Goal: Find specific fact: Find specific fact

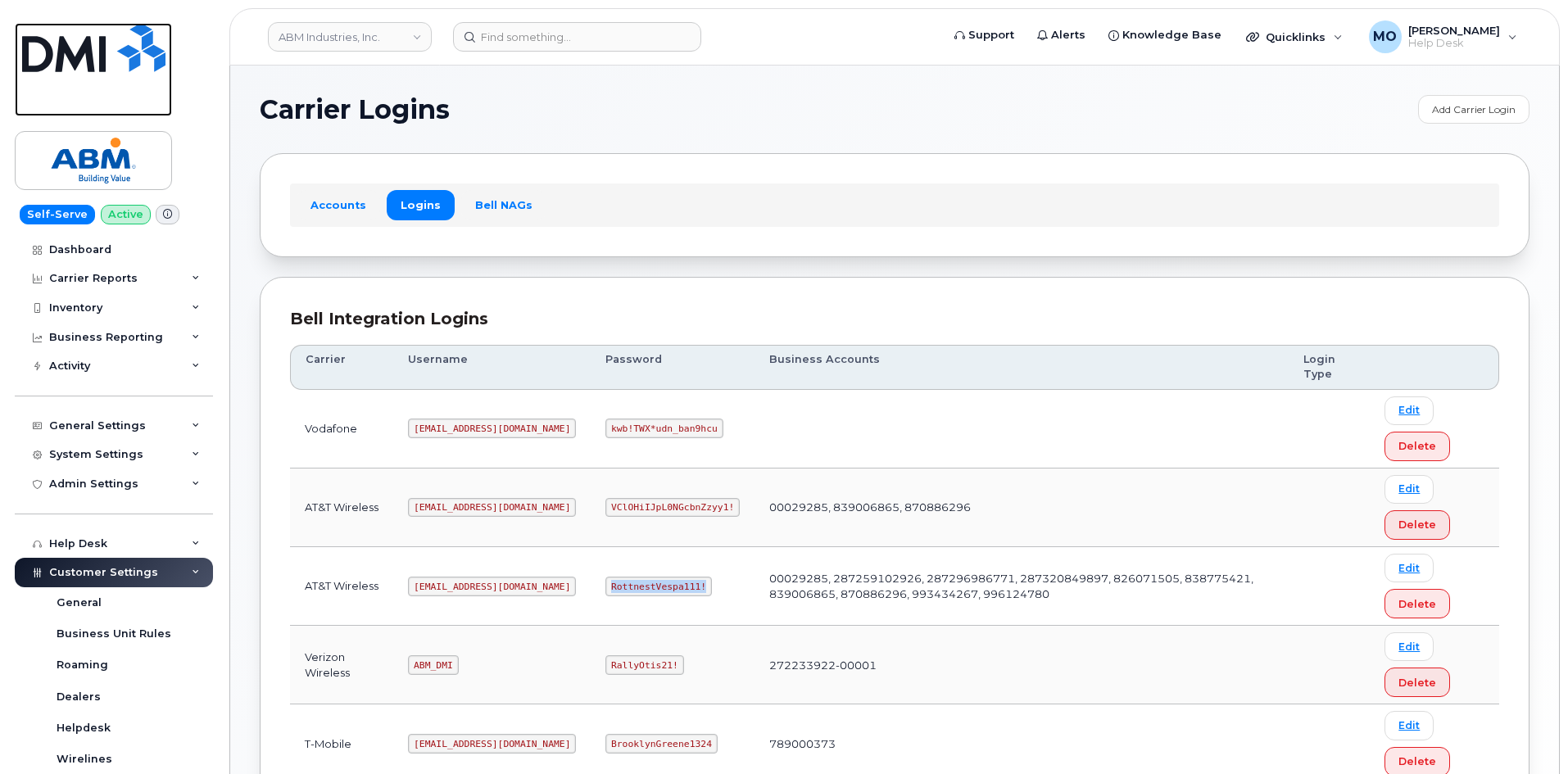
click at [47, 53] on img at bounding box center [94, 47] width 143 height 49
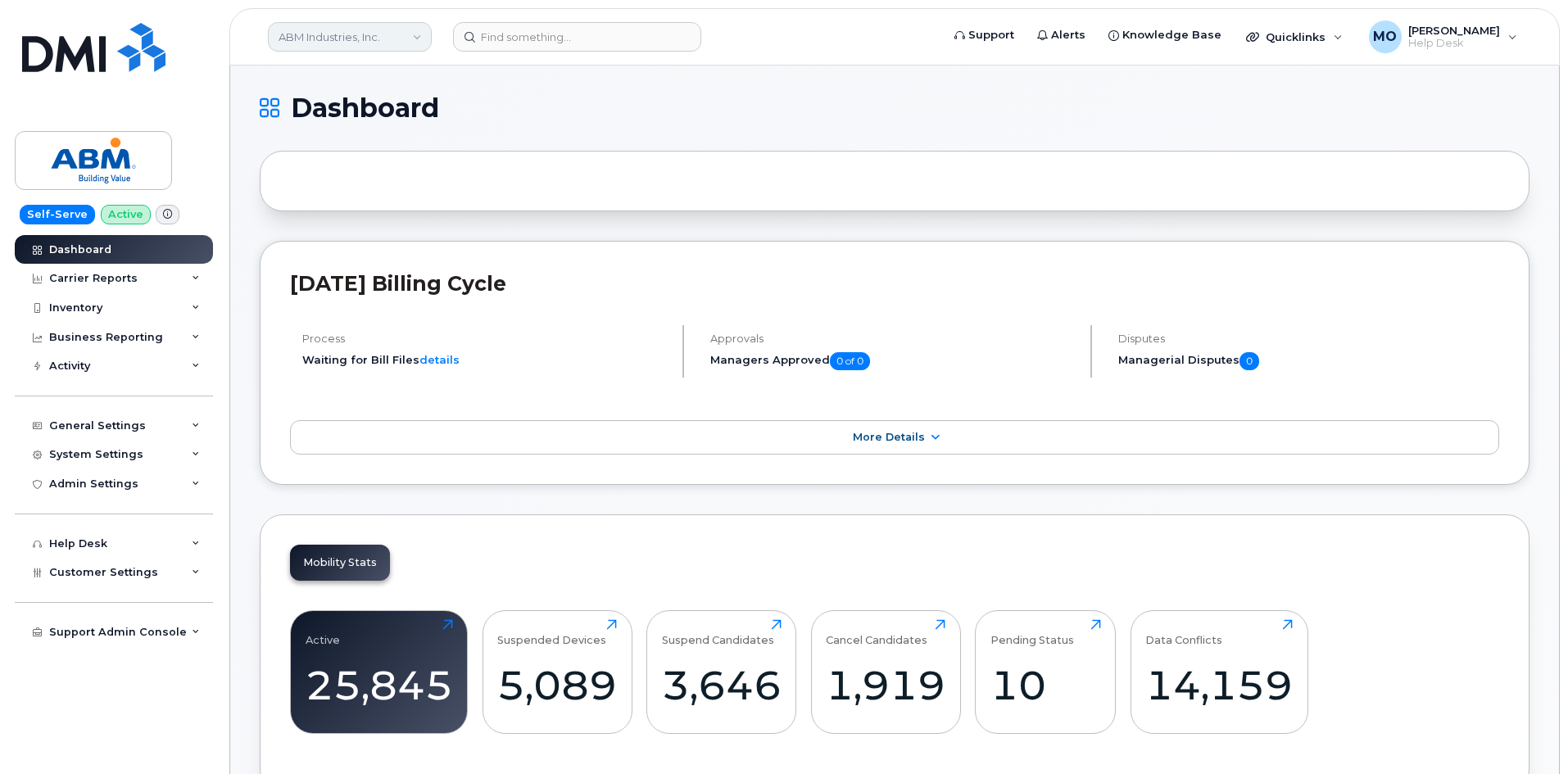
click at [397, 40] on link "ABM Industries, Inc." at bounding box center [349, 37] width 164 height 29
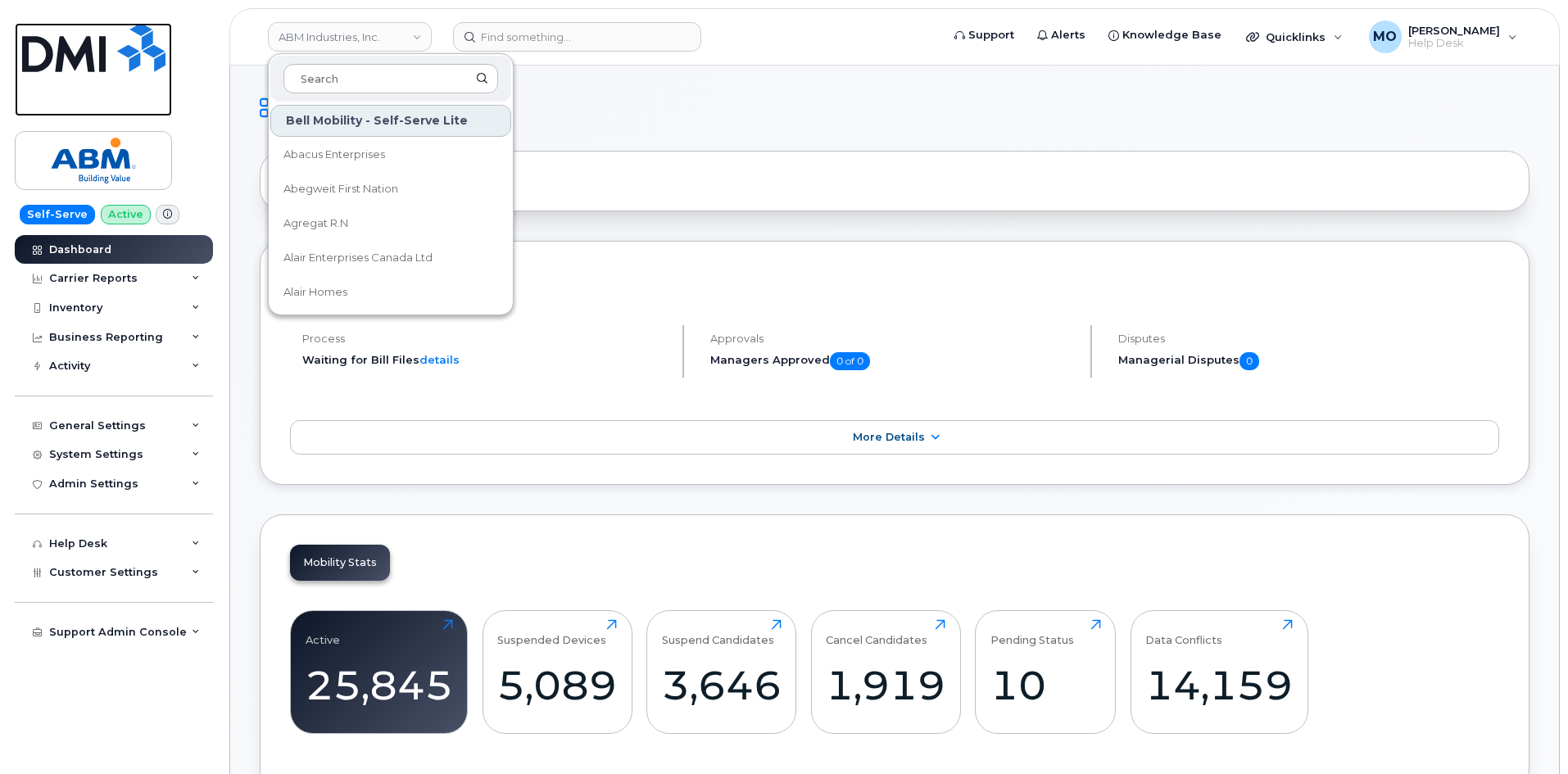
drag, startPoint x: 139, startPoint y: 67, endPoint x: 155, endPoint y: 67, distance: 16.0
click at [140, 67] on img at bounding box center [94, 47] width 143 height 49
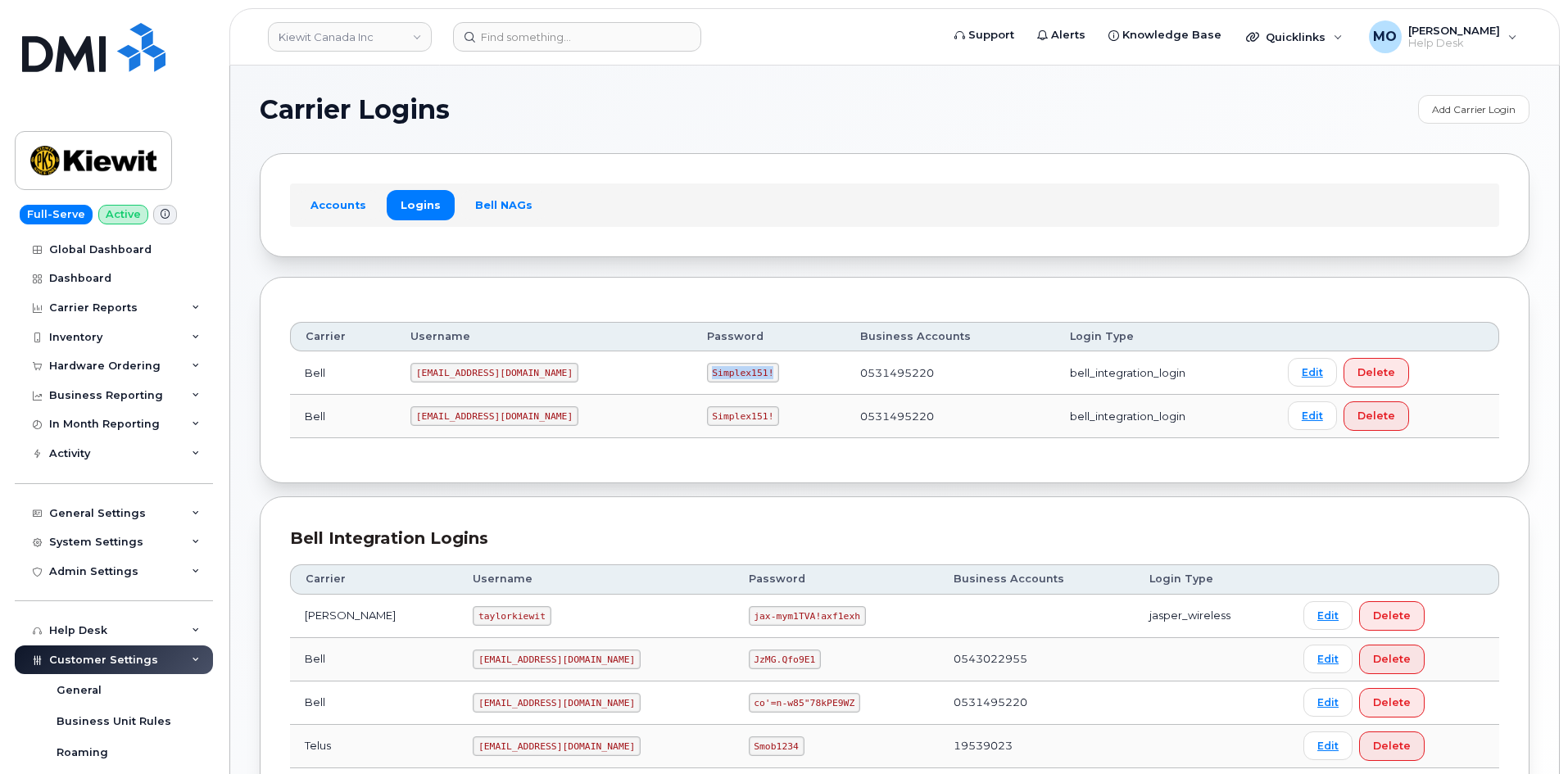
drag, startPoint x: 653, startPoint y: 365, endPoint x: 774, endPoint y: 369, distance: 121.1
click at [774, 369] on td "Simplex151!" at bounding box center [768, 373] width 153 height 44
copy code "Simplex151!"
